Goal: Ask a question

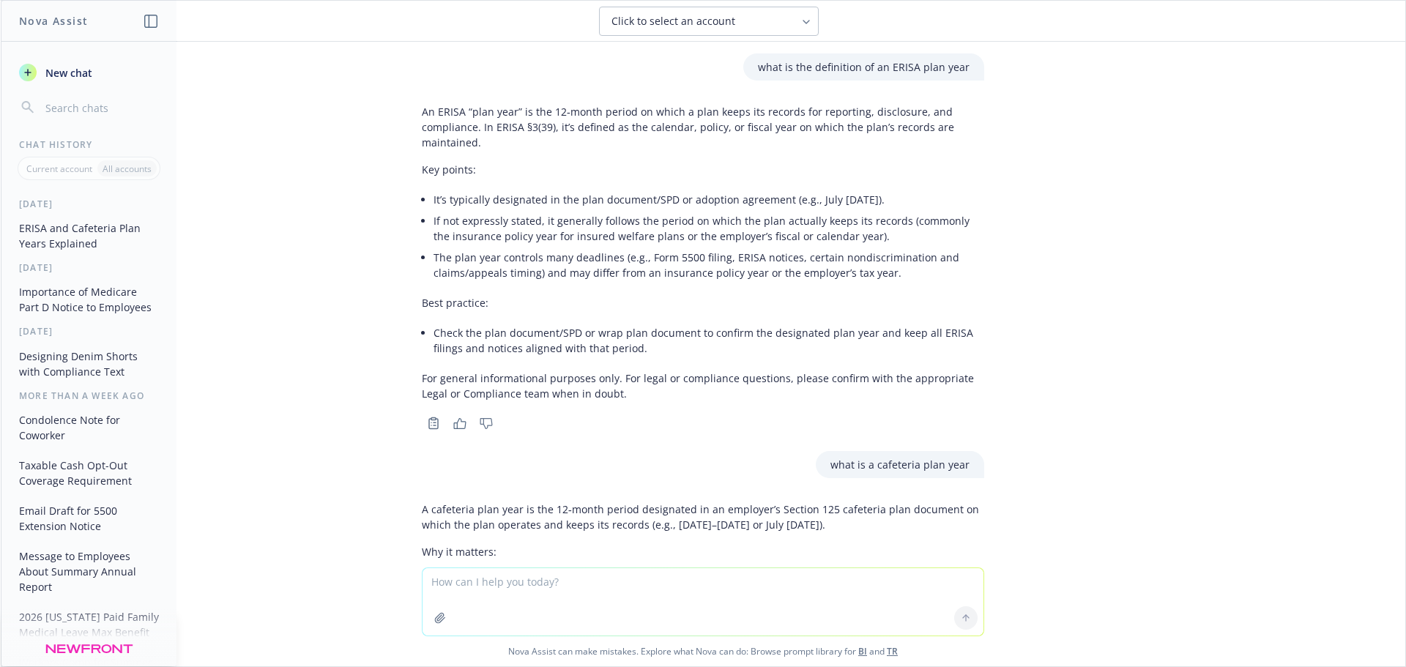
scroll to position [293, 0]
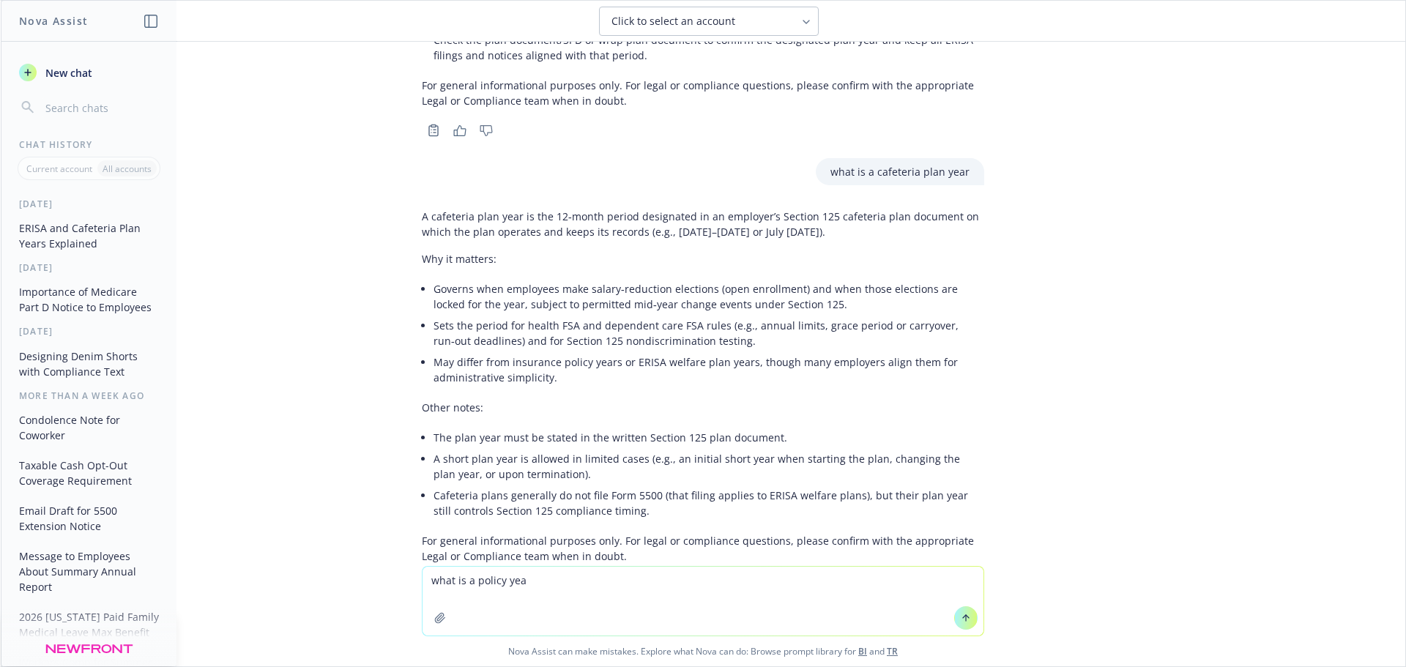
type textarea "what is a policy year"
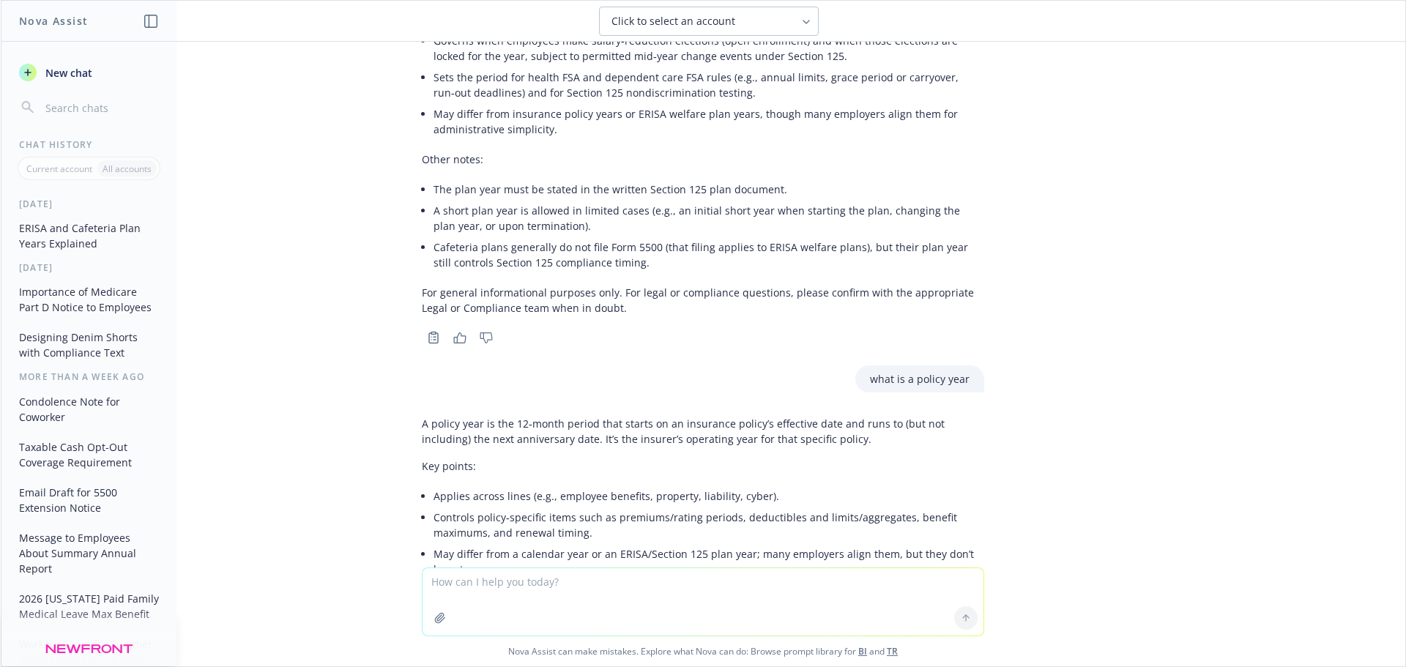
scroll to position [500, 0]
